Goal: Information Seeking & Learning: Learn about a topic

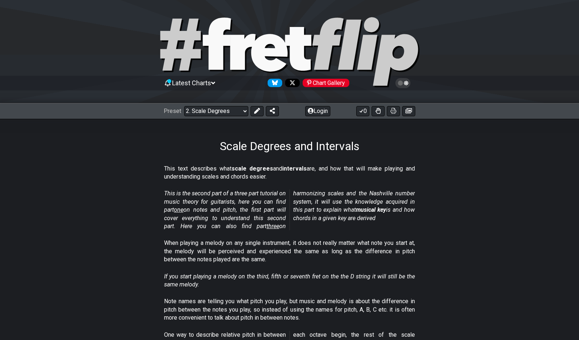
select select "C"
drag, startPoint x: 169, startPoint y: 167, endPoint x: 205, endPoint y: 165, distance: 36.1
click at [205, 165] on p "This text describes what scale degrees and intervals are, and how that will mak…" at bounding box center [289, 173] width 251 height 16
click at [229, 170] on p "This text describes what scale degrees and intervals are, and how that will mak…" at bounding box center [289, 173] width 251 height 16
drag, startPoint x: 335, startPoint y: 165, endPoint x: 374, endPoint y: 165, distance: 38.6
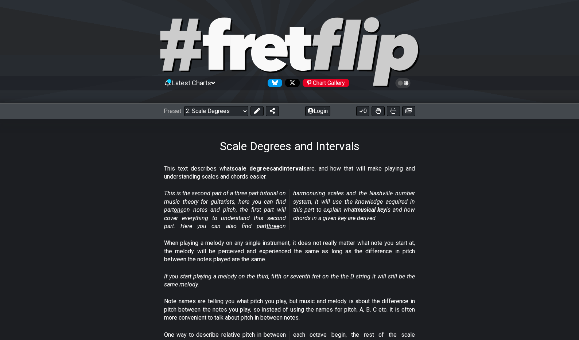
click at [372, 165] on p "This text describes what scale degrees and intervals are, and how that will mak…" at bounding box center [289, 173] width 251 height 16
click at [487, 147] on div "Scale Degrees and Intervals" at bounding box center [289, 136] width 579 height 34
drag, startPoint x: 539, startPoint y: 186, endPoint x: 537, endPoint y: 194, distance: 8.4
click at [210, 105] on div "Preset Welcome to #fretflip! Initial Preset Custom Preset Minor Pentatonic Majo…" at bounding box center [289, 111] width 579 height 16
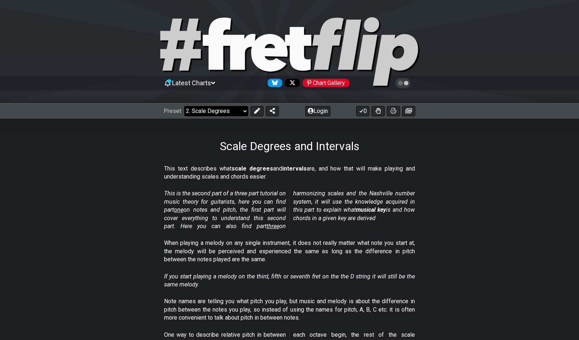
click at [212, 113] on select "Welcome to #fretflip! Initial Preset Custom Preset Minor Pentatonic Major Penta…" at bounding box center [216, 111] width 64 height 10
click at [184, 106] on select "Welcome to #fretflip! Initial Preset Custom Preset Minor Pentatonic Major Penta…" at bounding box center [216, 111] width 64 height 10
click at [233, 110] on select "Welcome to #fretflip! Initial Preset Custom Preset Minor Pentatonic Major Penta…" at bounding box center [216, 111] width 64 height 10
click at [184, 106] on select "Welcome to #fretflip! Initial Preset Custom Preset Minor Pentatonic Major Penta…" at bounding box center [216, 111] width 64 height 10
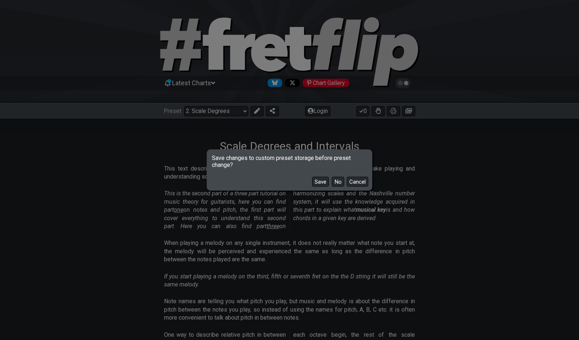
click at [340, 183] on button "No" at bounding box center [338, 182] width 12 height 10
select select "/welcome"
select select "C"
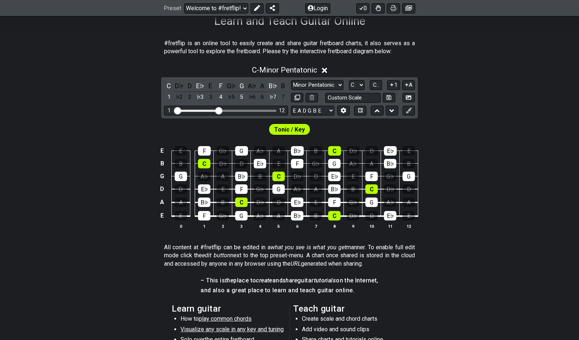
scroll to position [54, 0]
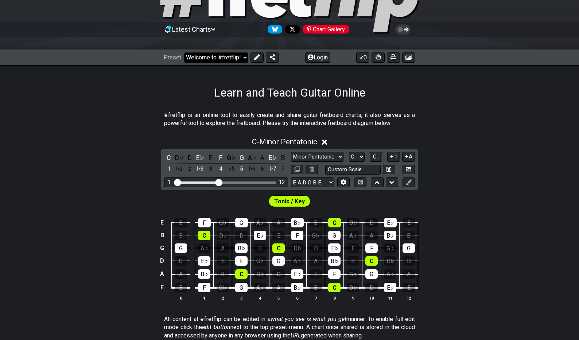
click at [214, 60] on select "Welcome to #fretflip! Initial Preset Custom Preset Minor Pentatonic Major Penta…" at bounding box center [216, 57] width 64 height 10
click at [184, 52] on select "Welcome to #fretflip! Initial Preset Custom Preset Minor Pentatonic Major Penta…" at bounding box center [216, 57] width 64 height 10
click at [214, 56] on select "Welcome to #fretflip! Initial Preset Custom Preset Minor Pentatonic Major Penta…" at bounding box center [216, 57] width 64 height 10
click at [184, 52] on select "Welcome to #fretflip! Initial Preset Custom Preset Minor Pentatonic Major Penta…" at bounding box center [216, 57] width 64 height 10
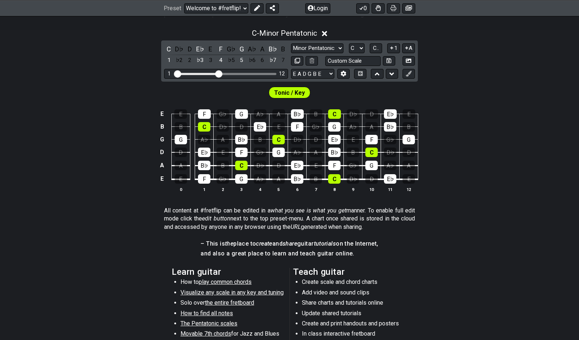
scroll to position [0, 0]
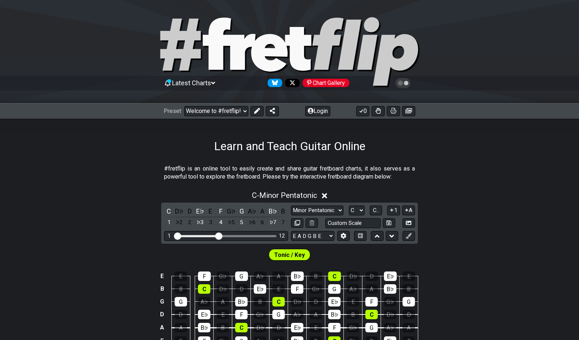
click at [210, 116] on div "Preset Welcome to #fretflip! Initial Preset Custom Preset Minor Pentatonic Majo…" at bounding box center [289, 111] width 579 height 16
click at [210, 112] on select "Welcome to #fretflip! Initial Preset Custom Preset Minor Pentatonic Major Penta…" at bounding box center [216, 111] width 64 height 10
click at [184, 106] on select "Welcome to #fretflip! Initial Preset Custom Preset Minor Pentatonic Major Penta…" at bounding box center [216, 111] width 64 height 10
click at [211, 112] on select "Welcome to #fretflip! Initial Preset Custom Preset Minor Pentatonic Major Penta…" at bounding box center [216, 111] width 64 height 10
click at [184, 106] on select "Welcome to #fretflip! Initial Preset Custom Preset Minor Pentatonic Major Penta…" at bounding box center [216, 111] width 64 height 10
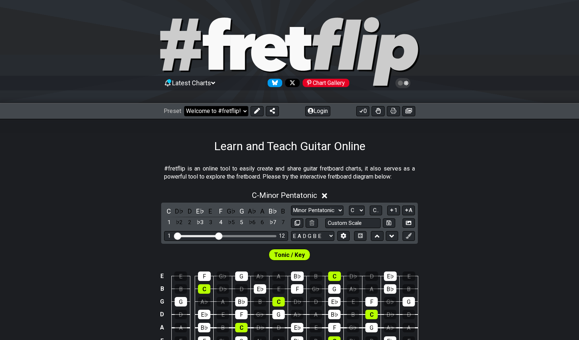
select select "/user-defined"
select select "A"
select select "Testing 1, 3 and 4"
select select "C"
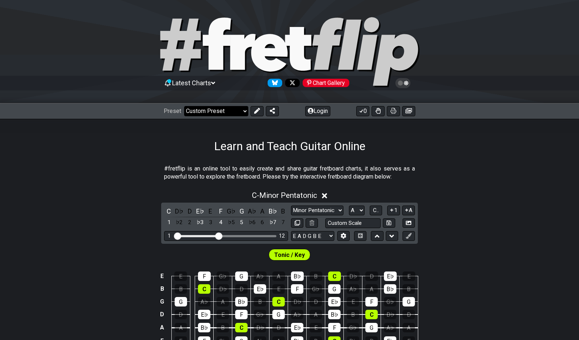
select select "A"
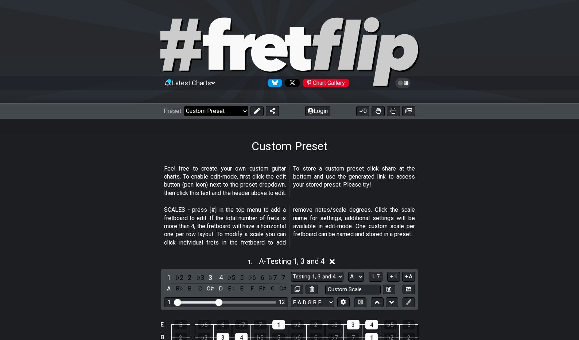
click at [214, 108] on select "Welcome to #fretflip! Initial Preset Custom Preset Minor Pentatonic Major Penta…" at bounding box center [216, 111] width 64 height 10
click at [184, 106] on select "Welcome to #fretflip! Initial Preset Custom Preset Minor Pentatonic Major Penta…" at bounding box center [216, 111] width 64 height 10
select select "/minor-pentatonic"
select select "C"
